Goal: Information Seeking & Learning: Find specific fact

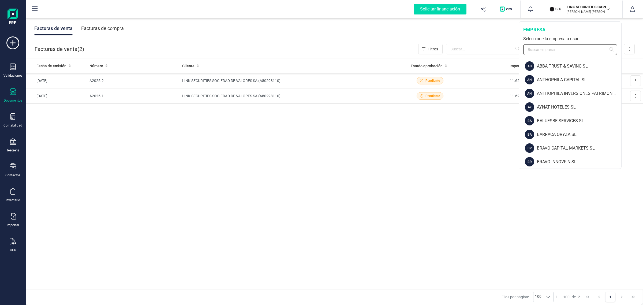
click at [543, 51] on input "text" at bounding box center [570, 49] width 94 height 11
type input "fi"
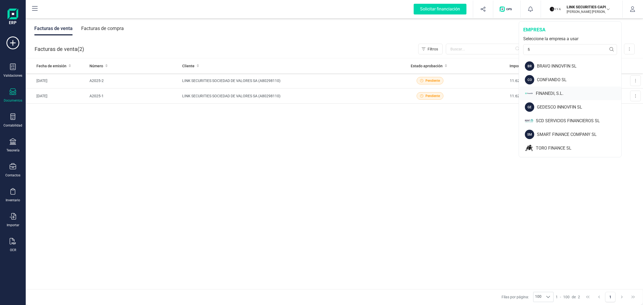
click at [547, 93] on div "FINANEDI, S.L." at bounding box center [578, 93] width 85 height 6
click at [547, 94] on div "FINANEDI, S.L." at bounding box center [578, 93] width 85 height 6
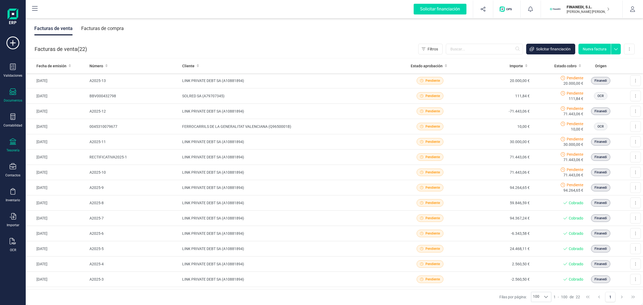
click at [13, 141] on icon at bounding box center [13, 141] width 6 height 6
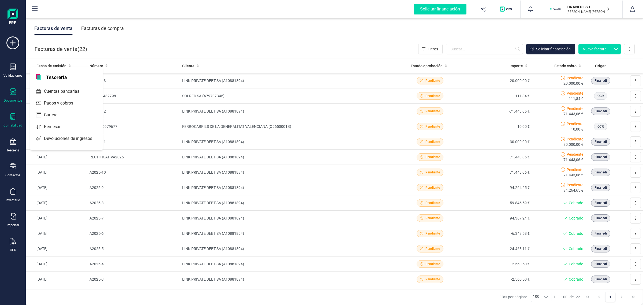
click at [11, 118] on icon at bounding box center [12, 116] width 5 height 6
click at [56, 64] on span "Cuadro de cuentas" at bounding box center [65, 66] width 47 height 6
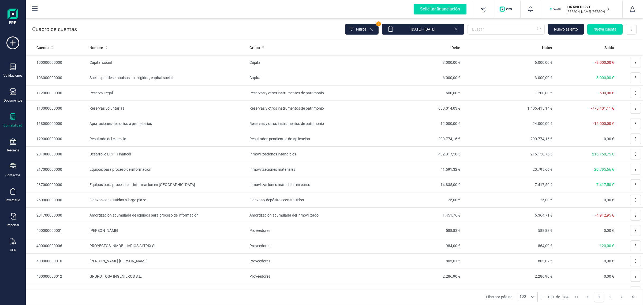
click at [7, 121] on div "Contabilidad" at bounding box center [12, 120] width 21 height 14
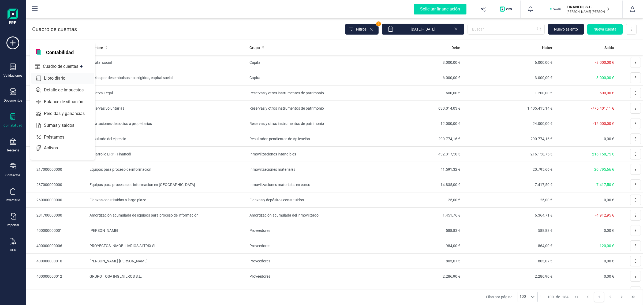
click at [54, 74] on div "Libro diario" at bounding box center [62, 78] width 63 height 11
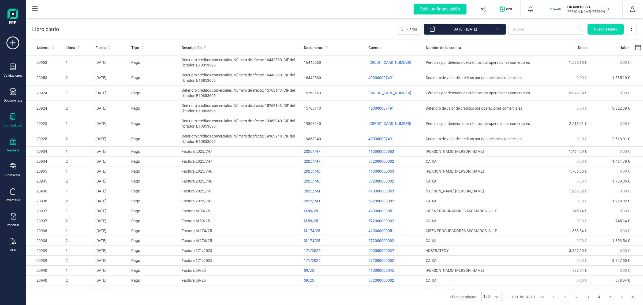
click at [9, 144] on div "Tesorería" at bounding box center [12, 145] width 21 height 14
click at [70, 91] on span "Cuentas bancarias" at bounding box center [65, 91] width 47 height 6
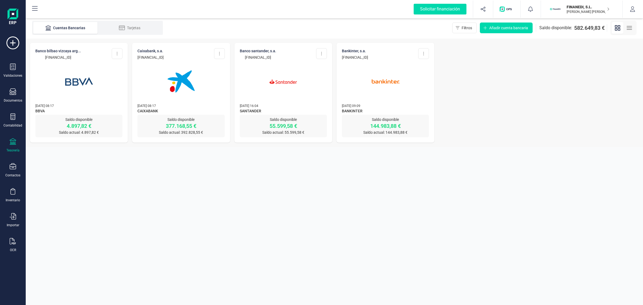
click at [14, 146] on div "Tesorería" at bounding box center [12, 145] width 21 height 14
click at [11, 148] on div "Tesorería" at bounding box center [12, 150] width 13 height 4
click at [11, 146] on div "Tesorería" at bounding box center [12, 145] width 21 height 14
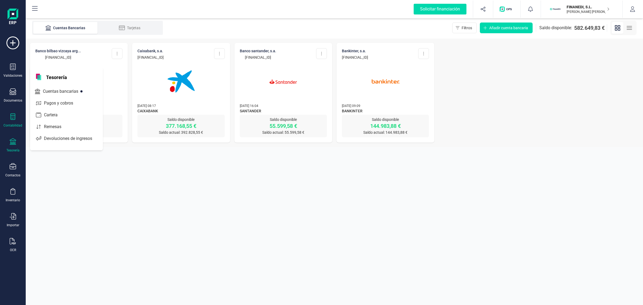
click at [15, 123] on div "Contabilidad" at bounding box center [12, 125] width 19 height 4
click at [47, 79] on span "Libro diario" at bounding box center [58, 78] width 33 height 6
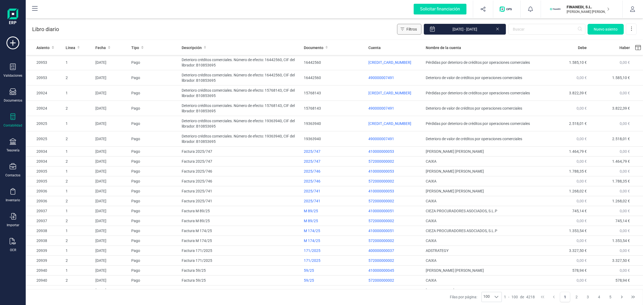
click at [404, 29] on button "Filtros" at bounding box center [409, 29] width 24 height 11
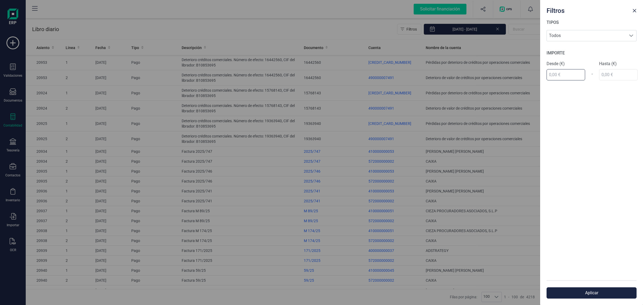
click at [567, 74] on input "text" at bounding box center [565, 74] width 39 height 11
type input "18.650,22 €"
drag, startPoint x: 570, startPoint y: 74, endPoint x: 547, endPoint y: 70, distance: 23.1
click at [547, 70] on input "18.650,22 €" at bounding box center [565, 74] width 39 height 11
type input "13.395,03 €"
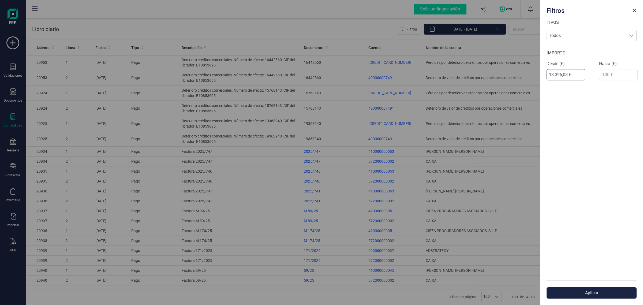
drag, startPoint x: 573, startPoint y: 77, endPoint x: 543, endPoint y: 74, distance: 30.3
click at [543, 74] on div "TIPOS Todos Todos IMPORTE Desde (€) 13.395,03 € - Hasta (€)" at bounding box center [591, 149] width 103 height 261
click at [609, 74] on div "TIPOS Todos Todos IMPORTE Desde (€) 13.395,03 € - Hasta (€)" at bounding box center [591, 149] width 103 height 261
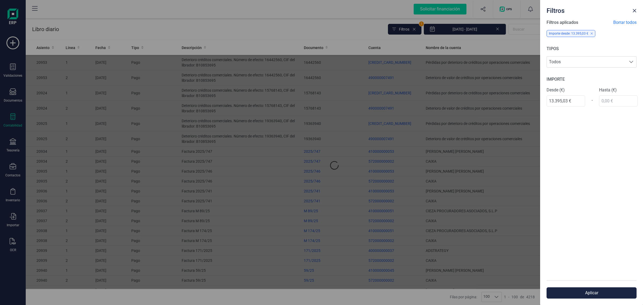
click at [609, 74] on div "Filtros aplicados Borrar todos Importe desde: 13.395,03 € TIPOS Todos Todos IMP…" at bounding box center [591, 149] width 103 height 261
click at [614, 100] on input "text" at bounding box center [618, 100] width 39 height 11
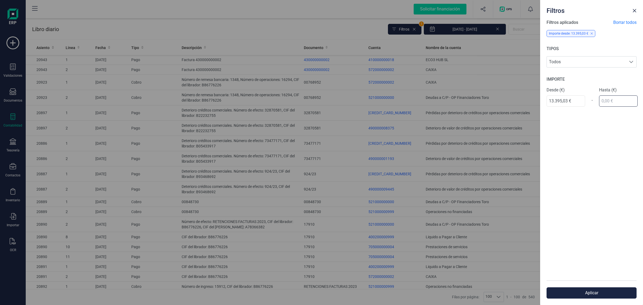
paste input "13.395,03 €"
type input "13.395,03 €"
click at [583, 295] on button "Aplicar" at bounding box center [591, 292] width 90 height 11
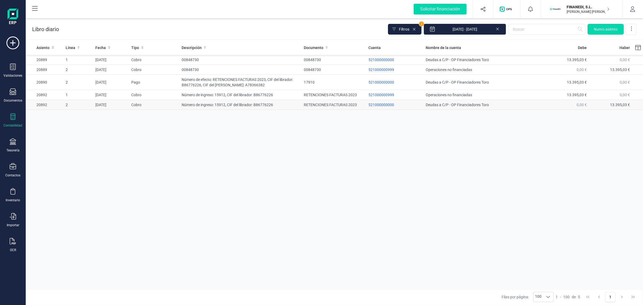
click at [243, 102] on td "Número de ingreso: 15912, CIF del librador: B86776226" at bounding box center [240, 105] width 122 height 10
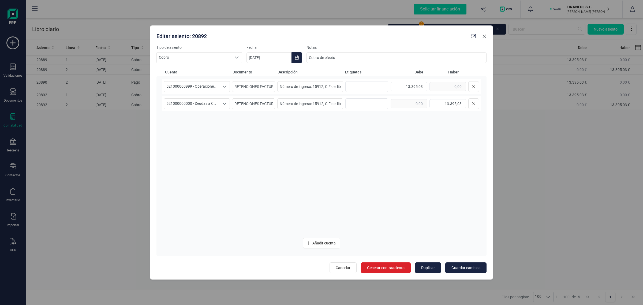
click at [484, 35] on icon "Close" at bounding box center [484, 36] width 3 height 3
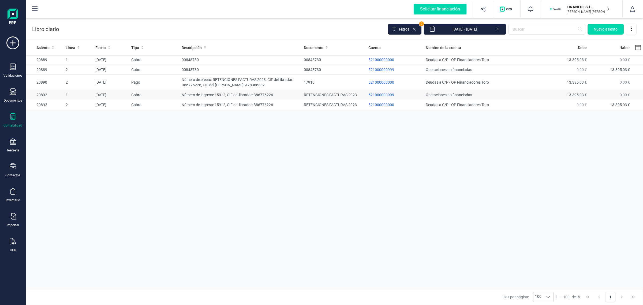
click at [192, 96] on td "Número de ingreso: 15912, CIF del librador: B86776226" at bounding box center [240, 95] width 122 height 10
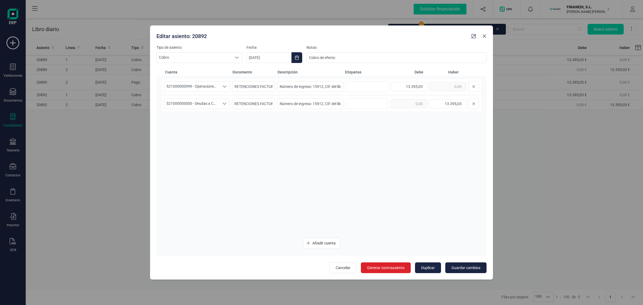
click at [486, 34] on icon "Close" at bounding box center [484, 36] width 4 height 4
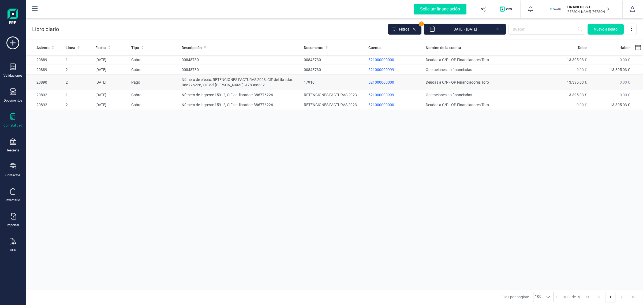
click at [183, 83] on td "Número de efecto: RETENCIONES FACTURAS 2023, CIF del librador: B86776226, CIF d…" at bounding box center [240, 82] width 122 height 15
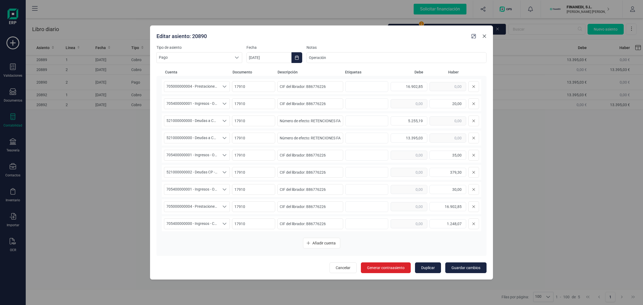
click at [486, 38] on icon "Close" at bounding box center [484, 36] width 4 height 4
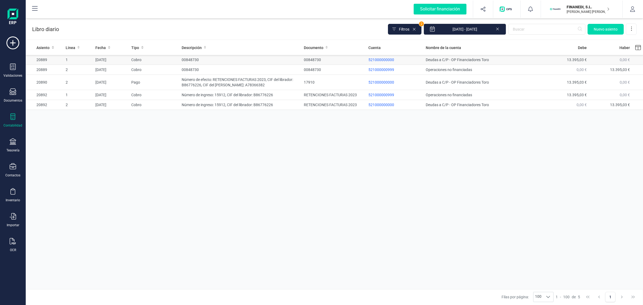
click at [227, 61] on td "00848730" at bounding box center [240, 60] width 122 height 10
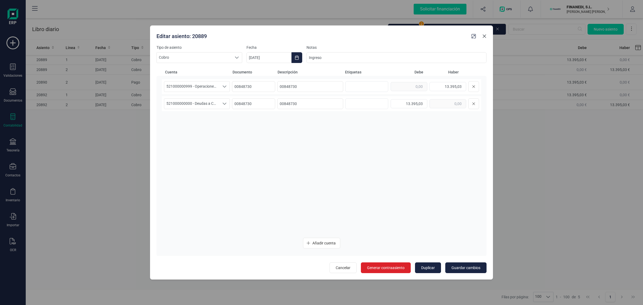
click at [487, 33] on button "Close" at bounding box center [484, 36] width 9 height 9
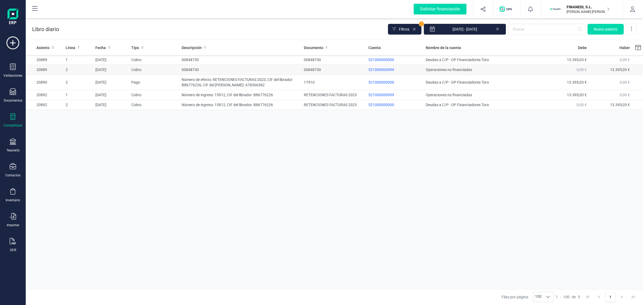
click at [251, 73] on td "00848730" at bounding box center [240, 70] width 122 height 10
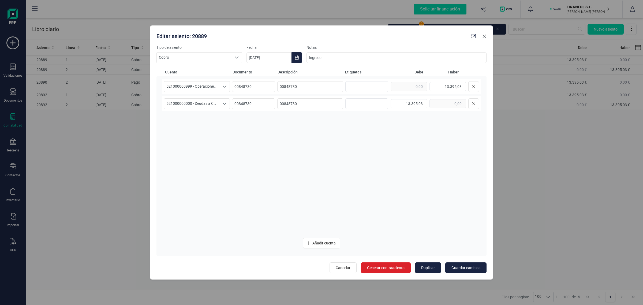
click at [486, 36] on icon "Close" at bounding box center [484, 36] width 4 height 4
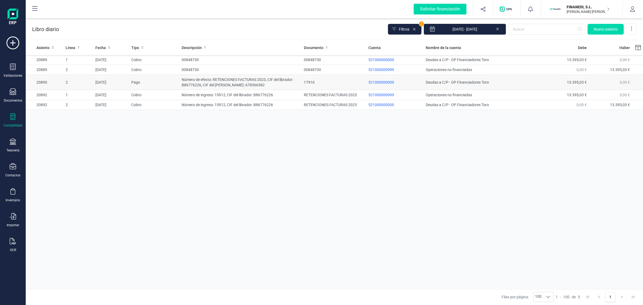
click at [193, 84] on td "Número de efecto: RETENCIONES FACTURAS 2023, CIF del librador: B86776226, CIF d…" at bounding box center [240, 82] width 122 height 15
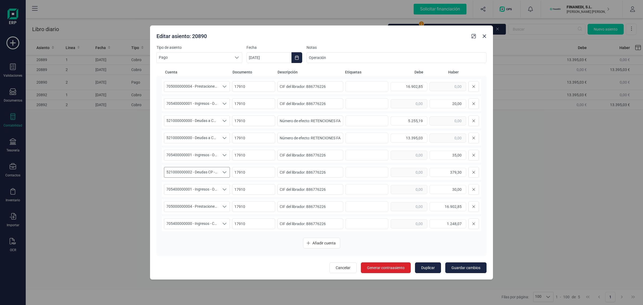
scroll to position [34, 0]
click at [483, 35] on icon "Close" at bounding box center [484, 36] width 4 height 4
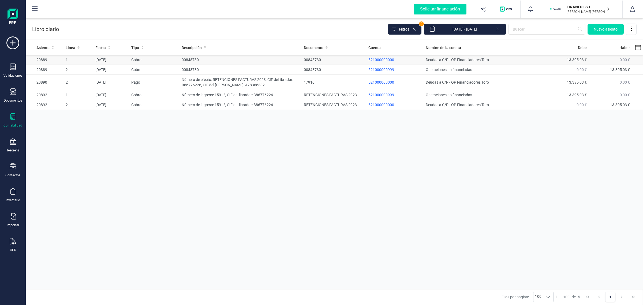
click at [240, 59] on td "00848730" at bounding box center [240, 60] width 122 height 10
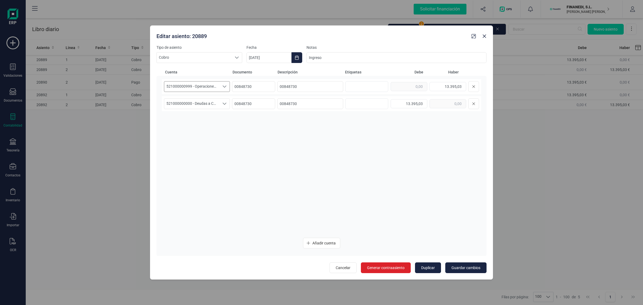
click at [226, 85] on icon "Seleccione una cuenta" at bounding box center [224, 86] width 4 height 4
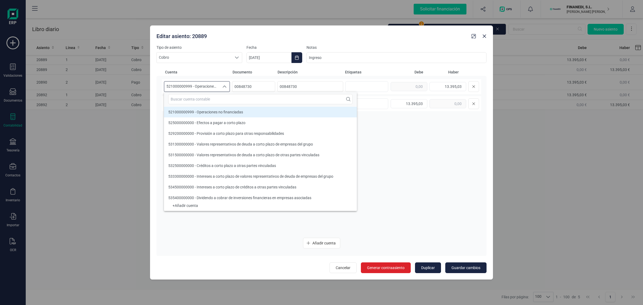
click at [226, 85] on icon "Seleccione una cuenta" at bounding box center [224, 86] width 4 height 4
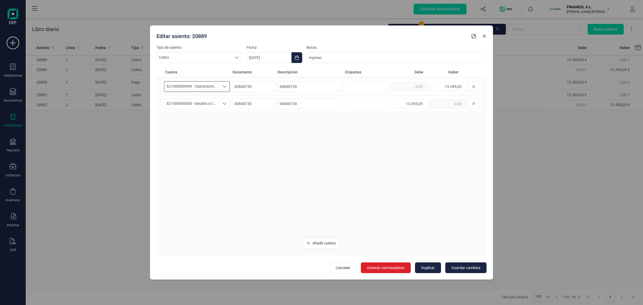
click at [482, 38] on button "Close" at bounding box center [484, 36] width 9 height 9
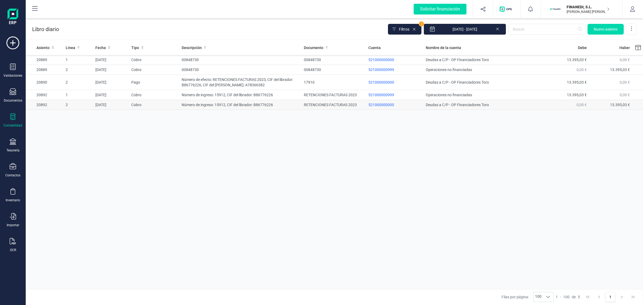
click at [204, 101] on td "Número de ingreso: 15912, CIF del librador: B86776226" at bounding box center [240, 105] width 122 height 10
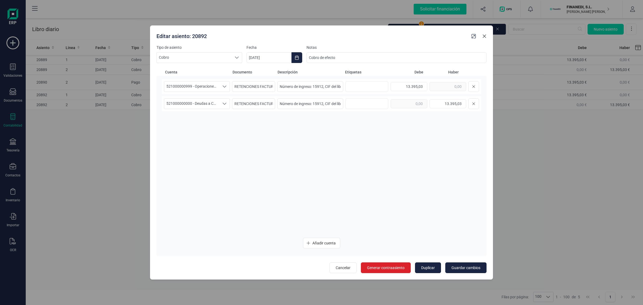
click at [483, 35] on icon "Close" at bounding box center [484, 36] width 3 height 3
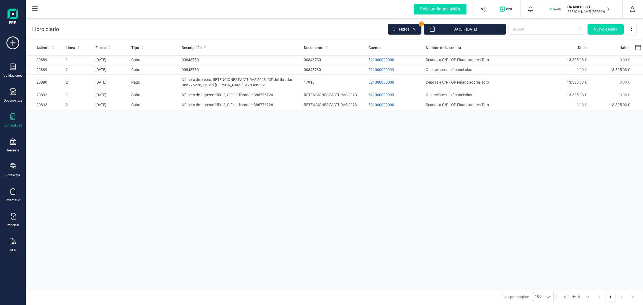
click at [569, 13] on p "[PERSON_NAME] [PERSON_NAME]" at bounding box center [587, 12] width 43 height 4
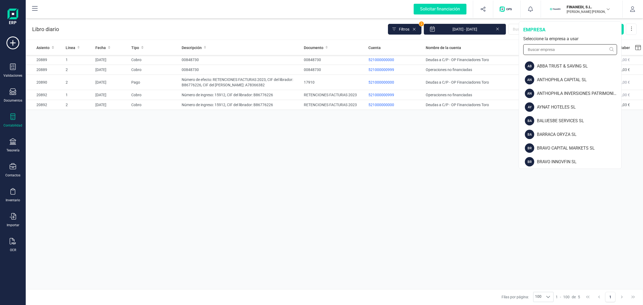
click at [564, 45] on input "text" at bounding box center [570, 49] width 94 height 11
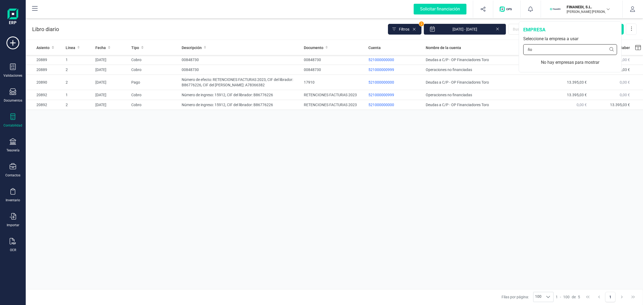
type input "ñ"
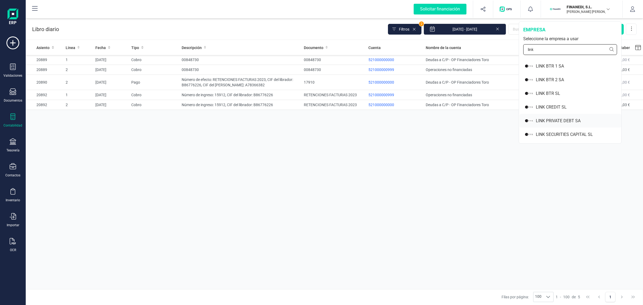
type input "link"
click at [564, 122] on div "LINK PRIVATE DEBT SA" at bounding box center [578, 121] width 85 height 6
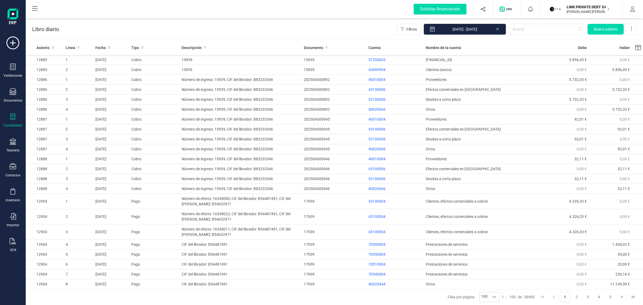
click at [12, 115] on icon at bounding box center [13, 116] width 6 height 6
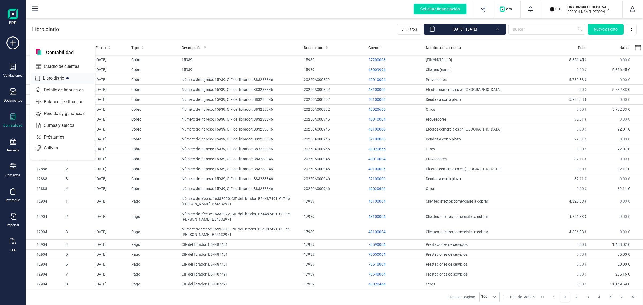
click at [48, 73] on div "Libro diario" at bounding box center [62, 78] width 63 height 11
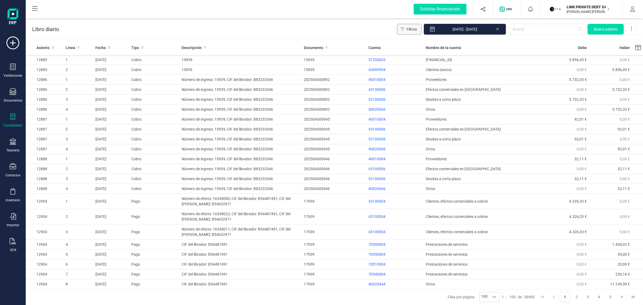
click at [415, 31] on span "Filtros" at bounding box center [411, 29] width 10 height 5
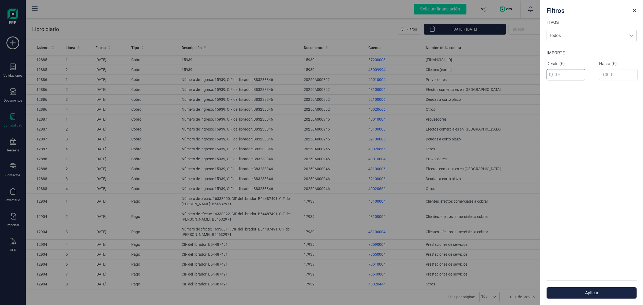
click at [567, 76] on input "text" at bounding box center [565, 74] width 39 height 11
drag, startPoint x: 546, startPoint y: 70, endPoint x: 538, endPoint y: 69, distance: 9.0
click at [538, 69] on div "Filtros TIPOS Todos Todos IMPORTE Desde (€) 1.343,00 € - Hasta (€) Aplicar" at bounding box center [321, 152] width 643 height 305
type input "13.395,00 €"
click at [608, 75] on div "TIPOS Todos Todos IMPORTE Desde (€) 13.395,00 € - Hasta (€)" at bounding box center [591, 149] width 103 height 261
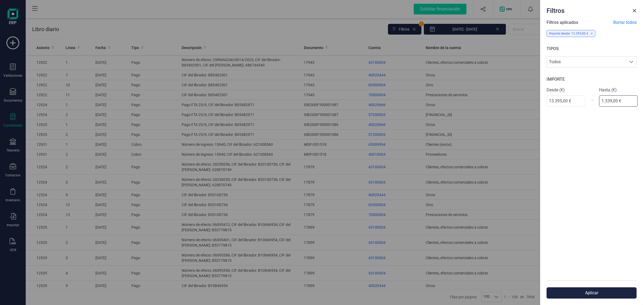
type input "13.396,00 €"
click at [584, 294] on button "Aplicar" at bounding box center [591, 292] width 90 height 11
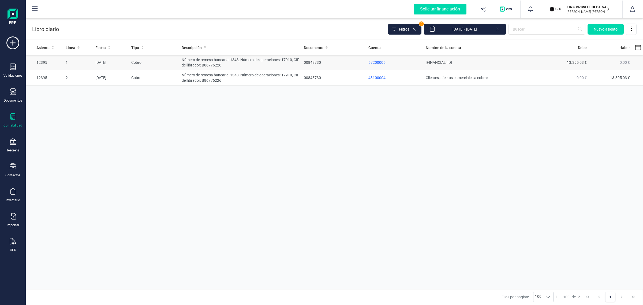
click at [234, 64] on td "Número de remesa bancaria: 1343, Número de operaciones: 17910, CIF del librador…" at bounding box center [240, 62] width 122 height 15
